Goal: Task Accomplishment & Management: Manage account settings

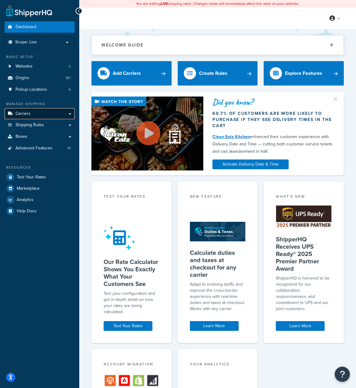
click at [50, 108] on link "Carriers" at bounding box center [40, 113] width 70 height 11
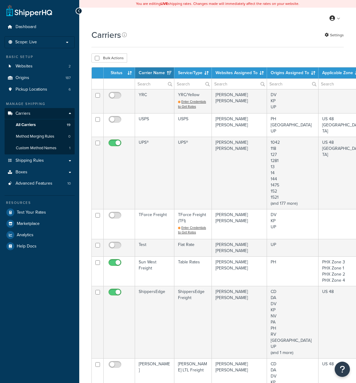
select select "15"
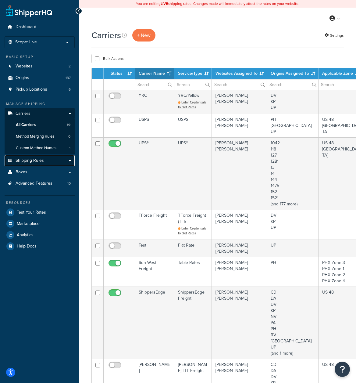
click at [41, 162] on span "Shipping Rules" at bounding box center [30, 160] width 28 height 5
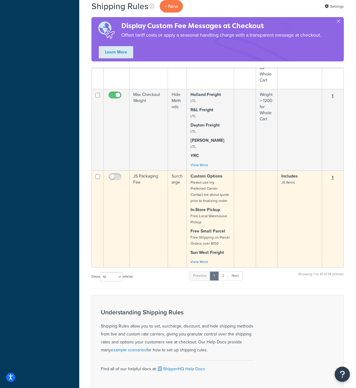
scroll to position [397, 0]
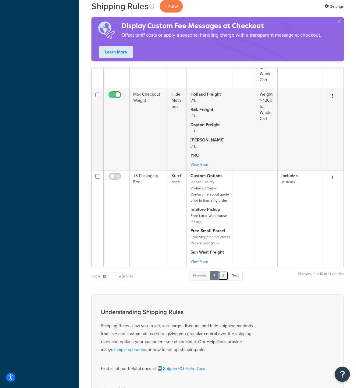
click at [225, 274] on link "2" at bounding box center [223, 275] width 10 height 9
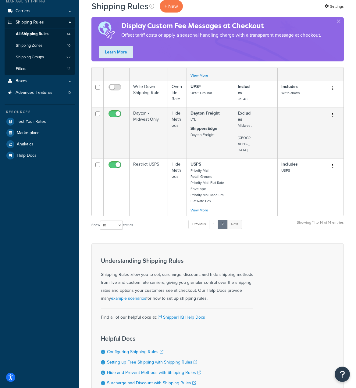
scroll to position [0, 0]
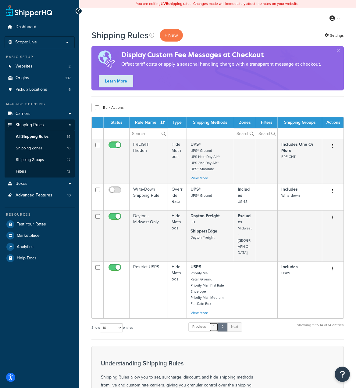
click at [217, 322] on link "1" at bounding box center [213, 326] width 9 height 9
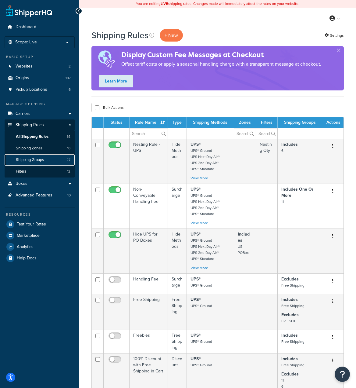
click at [32, 160] on span "Shipping Groups" at bounding box center [30, 159] width 28 height 5
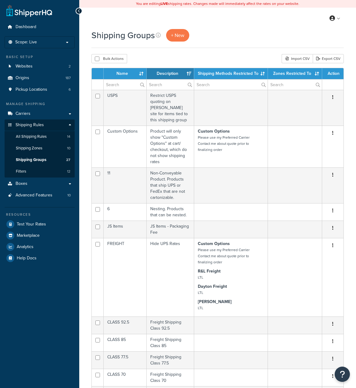
select select "15"
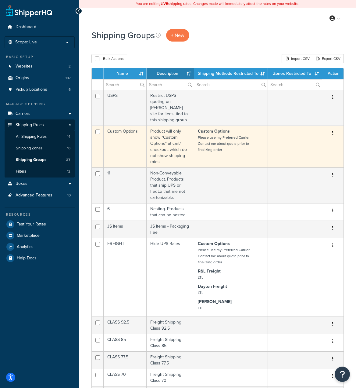
click at [226, 151] on td "Custom Options Please use my Preferred Carrier Contact me about quote prior to …" at bounding box center [231, 146] width 74 height 42
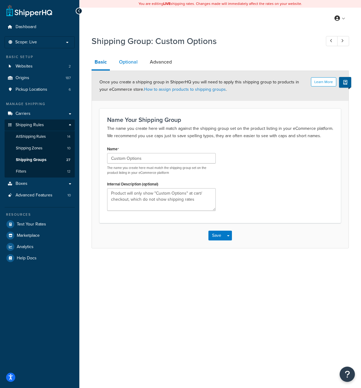
click at [126, 62] on link "Optional" at bounding box center [128, 62] width 25 height 15
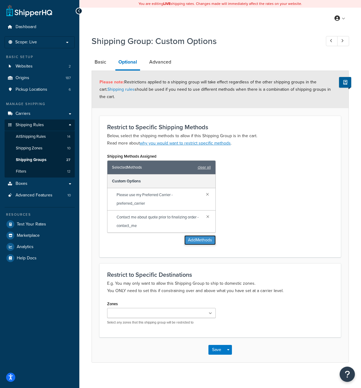
click at [198, 235] on button "Add Methods" at bounding box center [199, 240] width 31 height 10
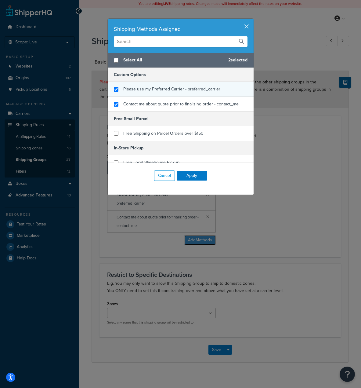
scroll to position [31, 0]
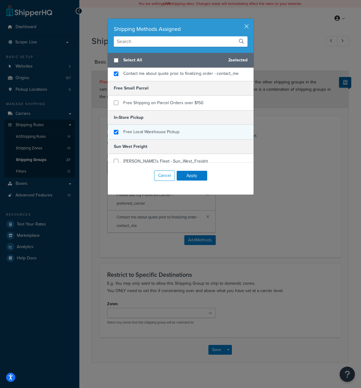
checkbox input "true"
click at [141, 132] on span "Free Local Warehouse Pickup" at bounding box center [151, 131] width 56 height 6
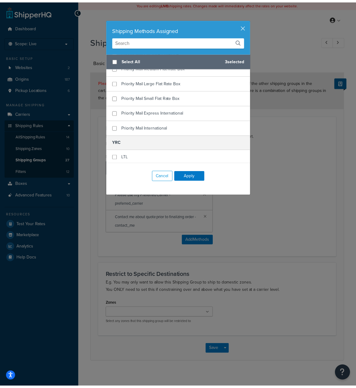
scroll to position [654, 0]
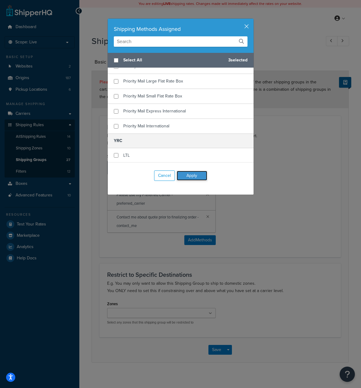
click at [186, 176] on button "Apply" at bounding box center [192, 176] width 31 height 10
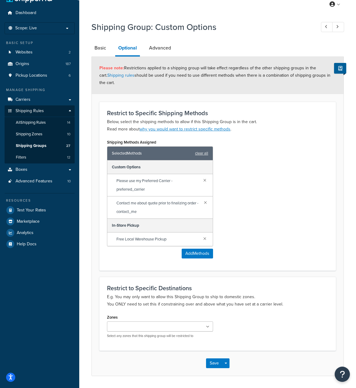
scroll to position [33, 0]
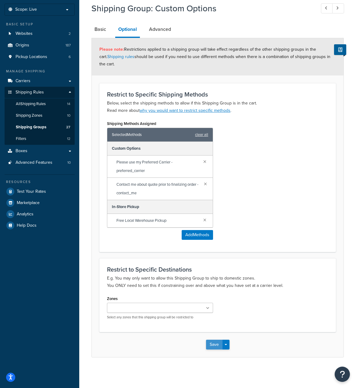
click at [214, 344] on button "Save" at bounding box center [214, 344] width 16 height 10
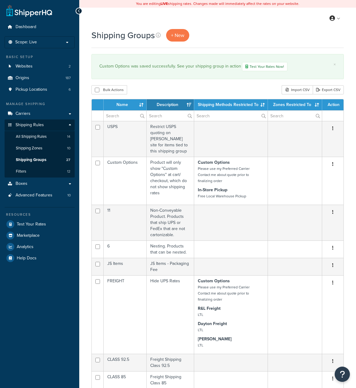
select select "15"
click at [28, 86] on link "Pickup Locations 6" at bounding box center [40, 89] width 70 height 11
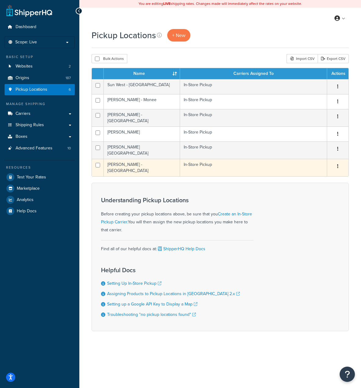
click at [155, 164] on td "[PERSON_NAME] - [GEOGRAPHIC_DATA]" at bounding box center [142, 167] width 76 height 17
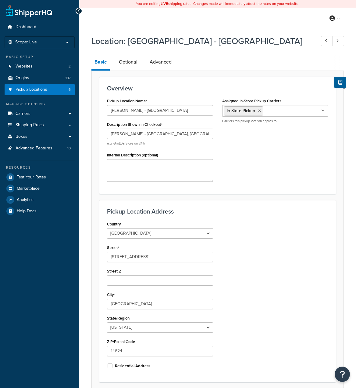
select select "32"
click at [123, 60] on link "Optional" at bounding box center [128, 62] width 25 height 15
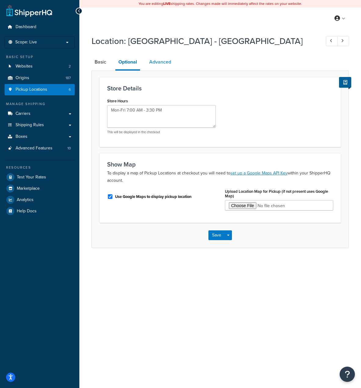
click at [166, 59] on link "Advanced" at bounding box center [160, 62] width 28 height 15
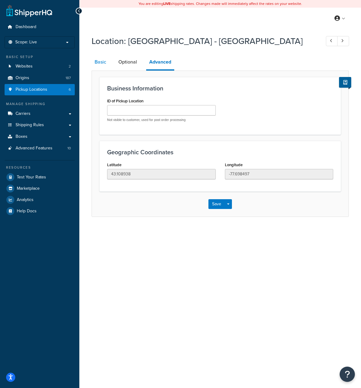
click at [101, 57] on link "Basic" at bounding box center [101, 62] width 18 height 15
select select "32"
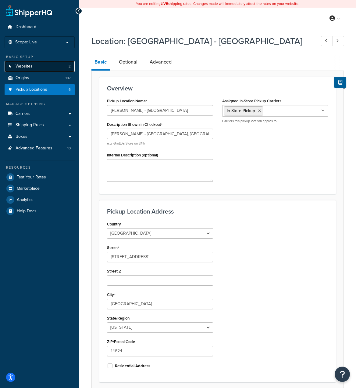
click at [37, 64] on link "Websites 2" at bounding box center [40, 66] width 70 height 11
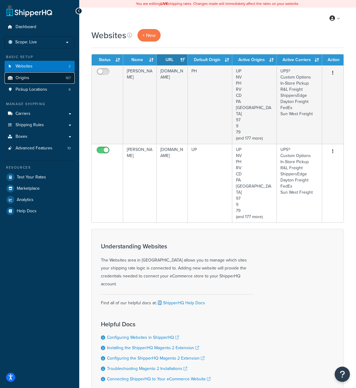
click at [42, 78] on link "Origins 187" at bounding box center [40, 77] width 70 height 11
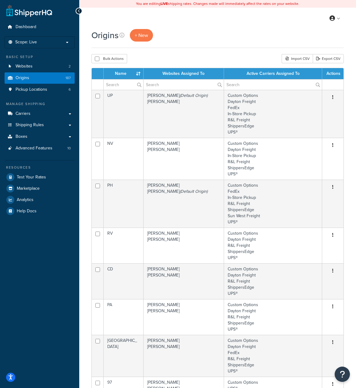
click at [123, 68] on th "Name" at bounding box center [124, 73] width 40 height 11
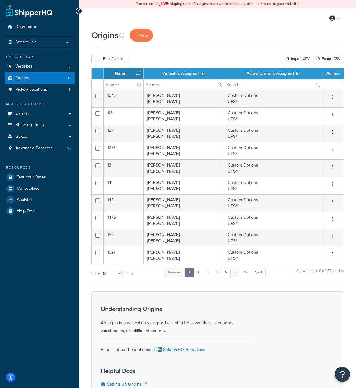
click at [124, 75] on th "Name" at bounding box center [124, 73] width 40 height 11
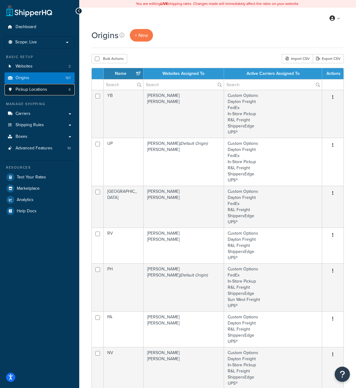
click at [34, 88] on span "Pickup Locations" at bounding box center [32, 89] width 32 height 5
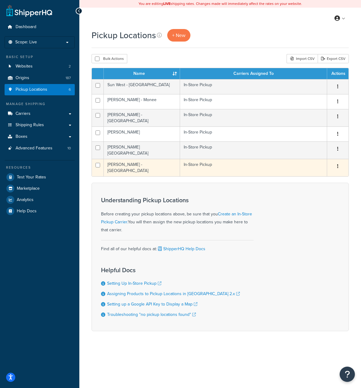
click at [139, 159] on td "[PERSON_NAME] - [GEOGRAPHIC_DATA]" at bounding box center [142, 167] width 76 height 17
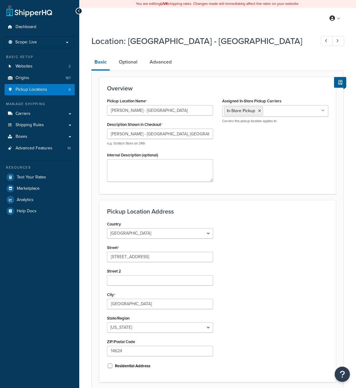
select select "32"
click at [39, 114] on link "Carriers" at bounding box center [40, 113] width 70 height 11
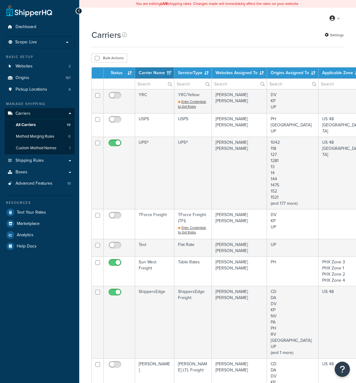
select select "15"
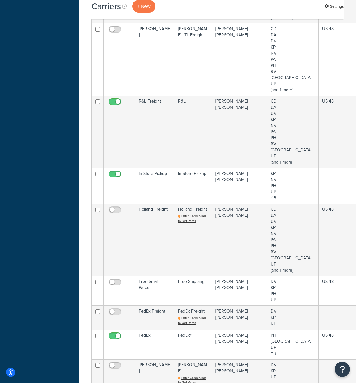
scroll to position [366, 0]
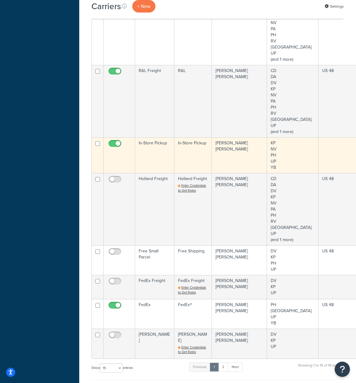
click at [241, 161] on td "[PERSON_NAME] [GEOGRAPHIC_DATA]" at bounding box center [239, 155] width 55 height 36
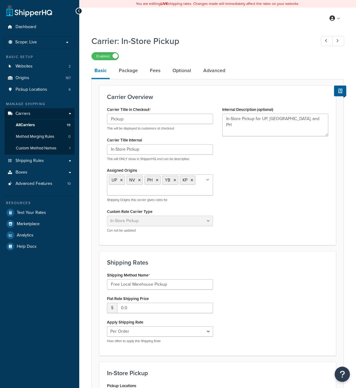
select select "pickup"
click at [134, 75] on link "Package" at bounding box center [128, 70] width 25 height 15
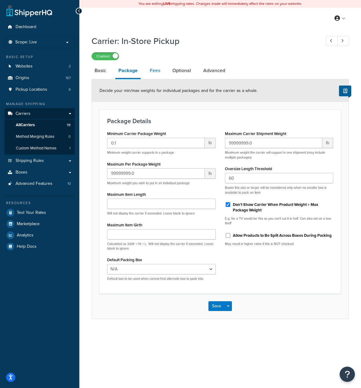
click at [157, 70] on link "Fees" at bounding box center [155, 70] width 16 height 15
select select "AFTER"
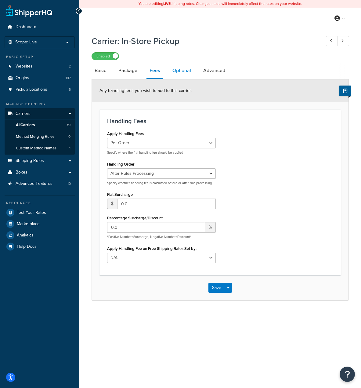
click at [180, 70] on link "Optional" at bounding box center [181, 70] width 25 height 15
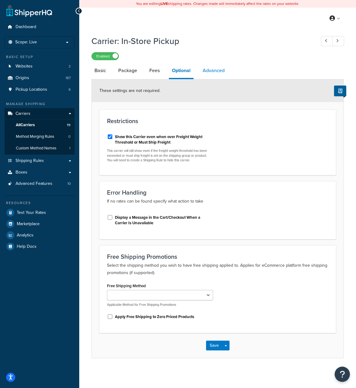
click at [219, 71] on link "Advanced" at bounding box center [214, 70] width 28 height 15
select select "false"
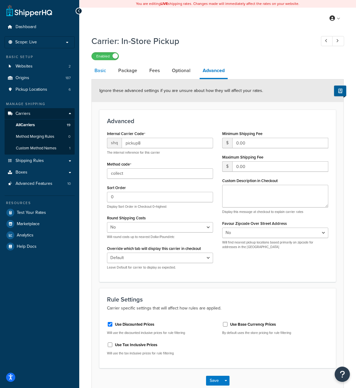
click at [96, 70] on link "Basic" at bounding box center [101, 70] width 18 height 15
select select "pickup"
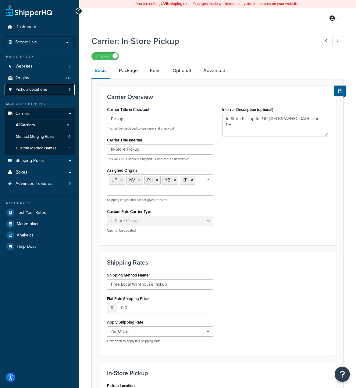
click at [28, 91] on span "Pickup Locations" at bounding box center [32, 89] width 32 height 5
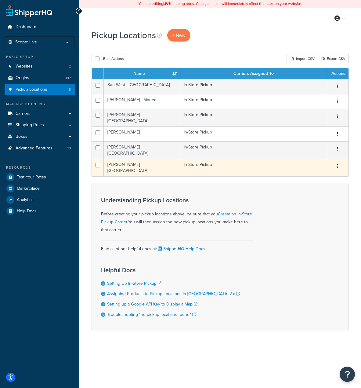
click at [165, 159] on td "[PERSON_NAME] - [GEOGRAPHIC_DATA]" at bounding box center [142, 167] width 76 height 17
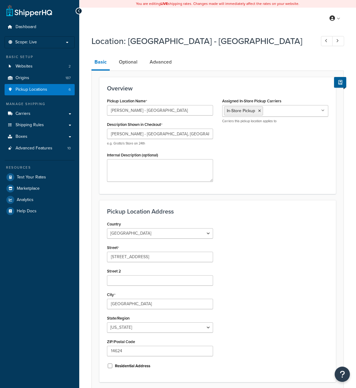
select select "32"
